Goal: Task Accomplishment & Management: Manage account settings

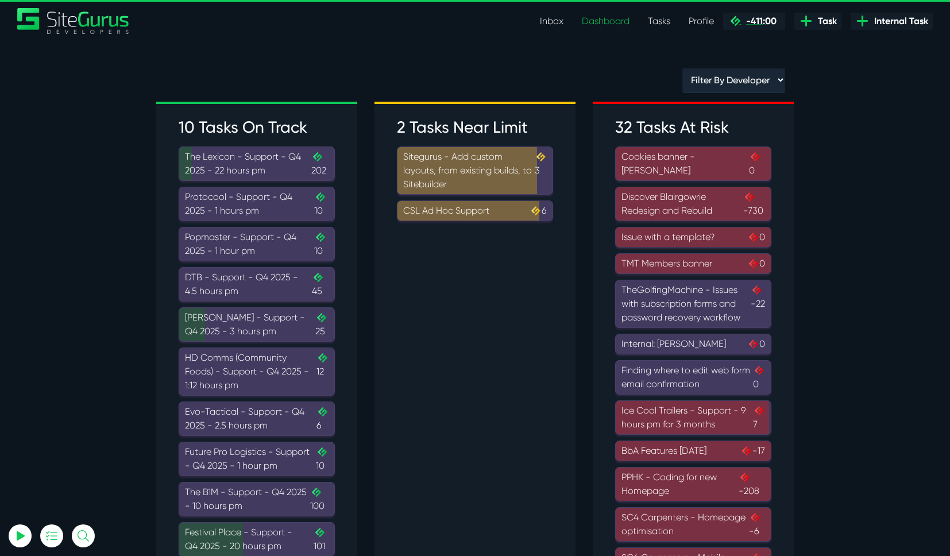
click at [758, 23] on span "-411:00" at bounding box center [759, 21] width 35 height 11
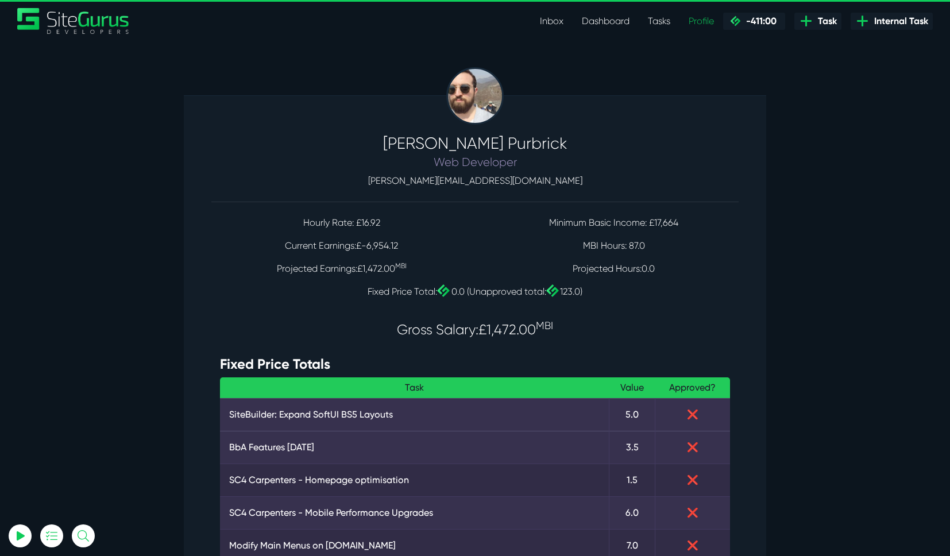
click at [549, 21] on link "Inbox" at bounding box center [552, 21] width 42 height 23
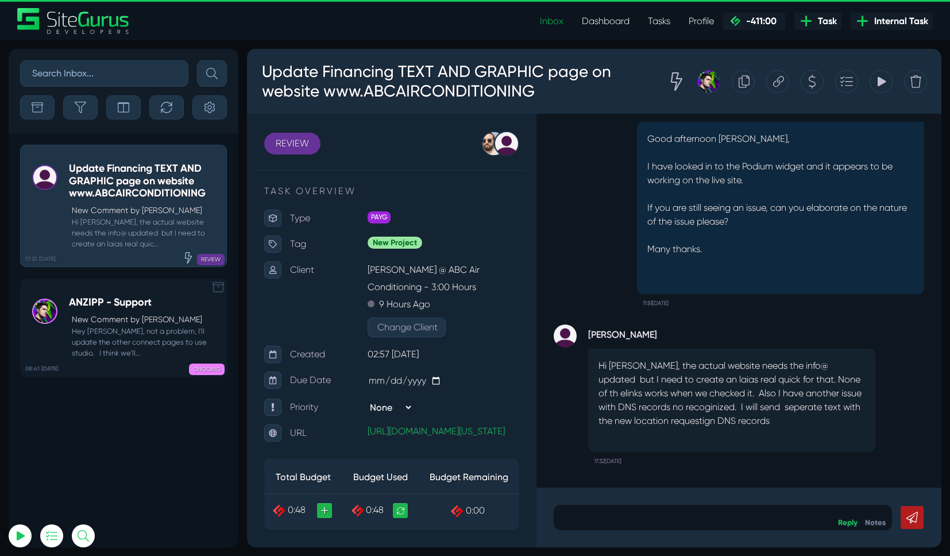
click at [215, 291] on icon at bounding box center [218, 287] width 11 height 11
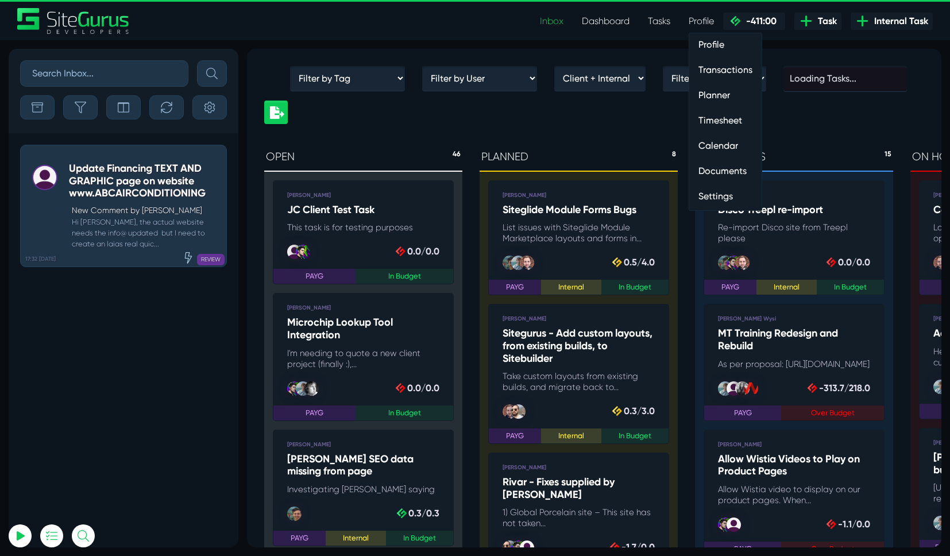
click at [712, 118] on link "Timesheet" at bounding box center [725, 120] width 72 height 23
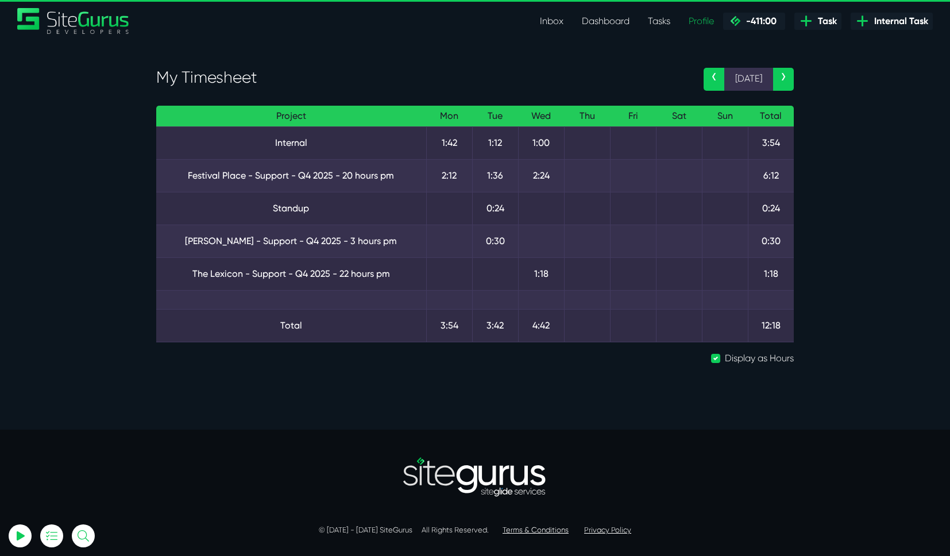
click at [718, 79] on link "‹" at bounding box center [714, 79] width 21 height 23
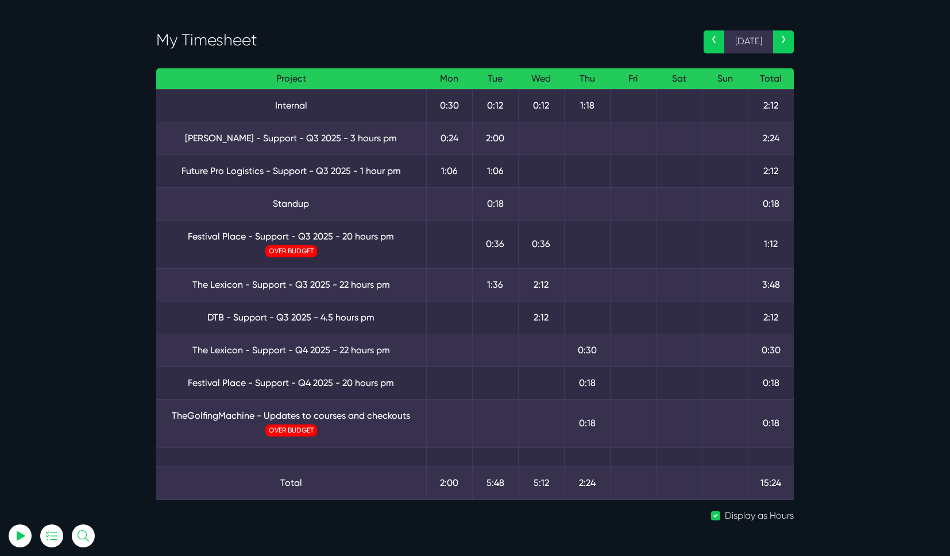
scroll to position [32, 0]
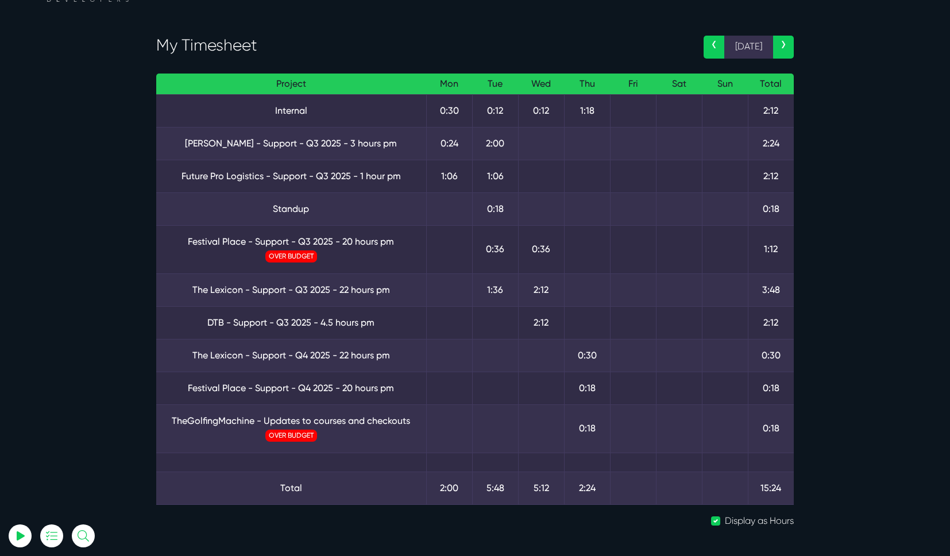
click at [775, 53] on link "›" at bounding box center [783, 47] width 21 height 23
